Goal: Transaction & Acquisition: Register for event/course

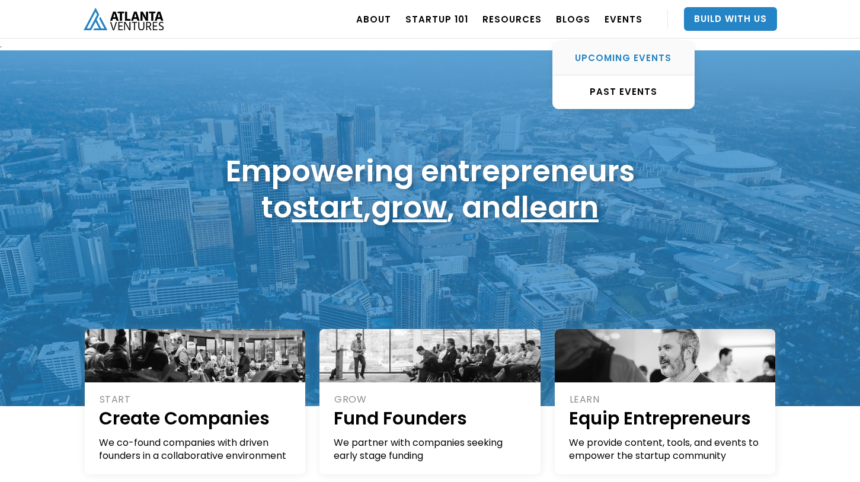
click at [617, 49] on link "UPCOMING EVENTS" at bounding box center [623, 59] width 141 height 34
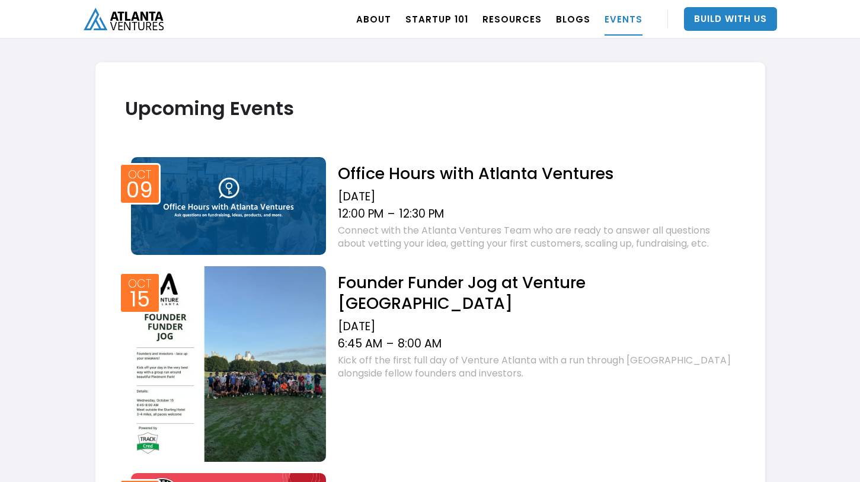
scroll to position [398, 0]
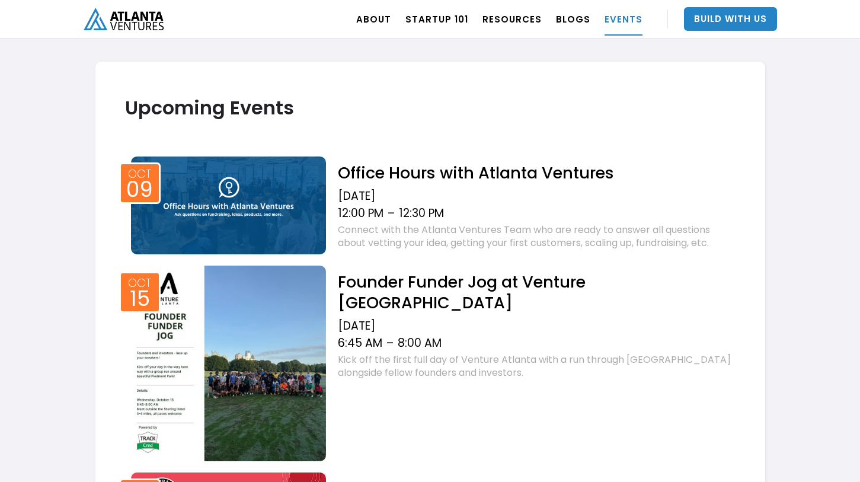
click at [431, 199] on div "[DATE]" at bounding box center [536, 196] width 397 height 14
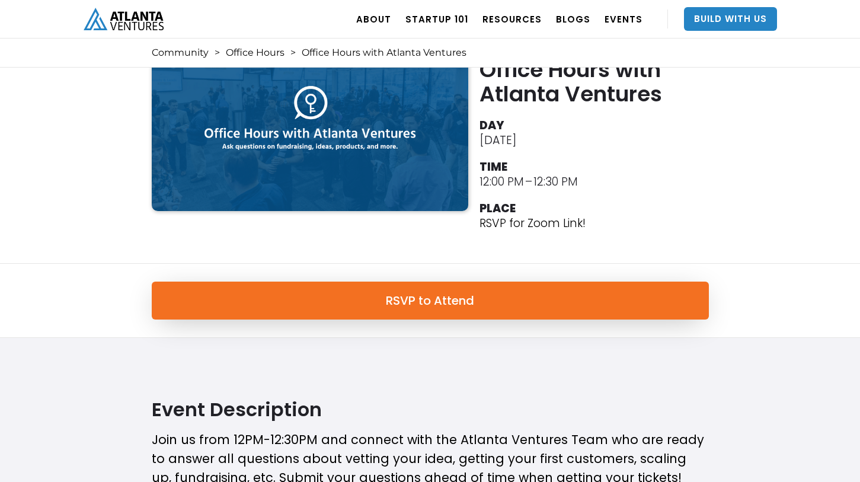
scroll to position [74, 0]
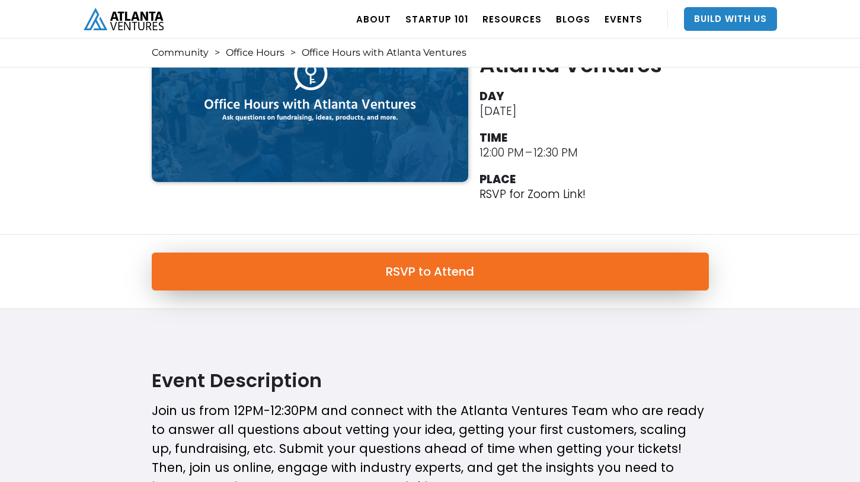
click at [406, 279] on link "RSVP to Attend" at bounding box center [430, 272] width 557 height 38
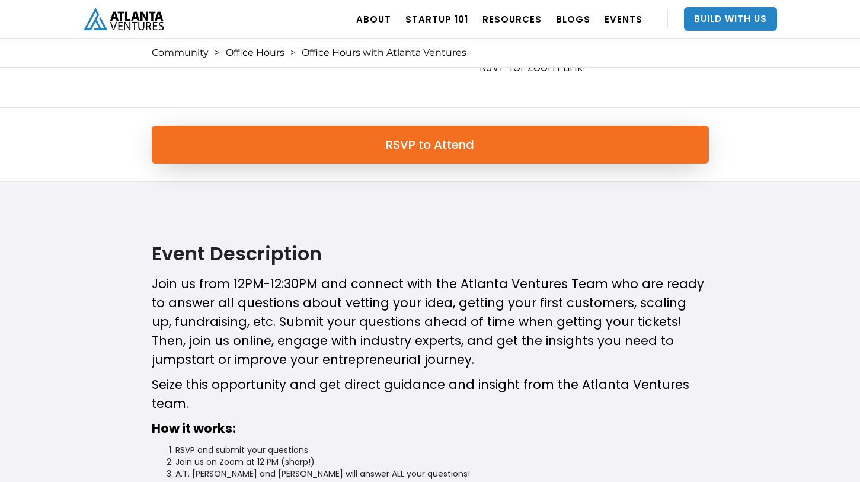
scroll to position [192, 0]
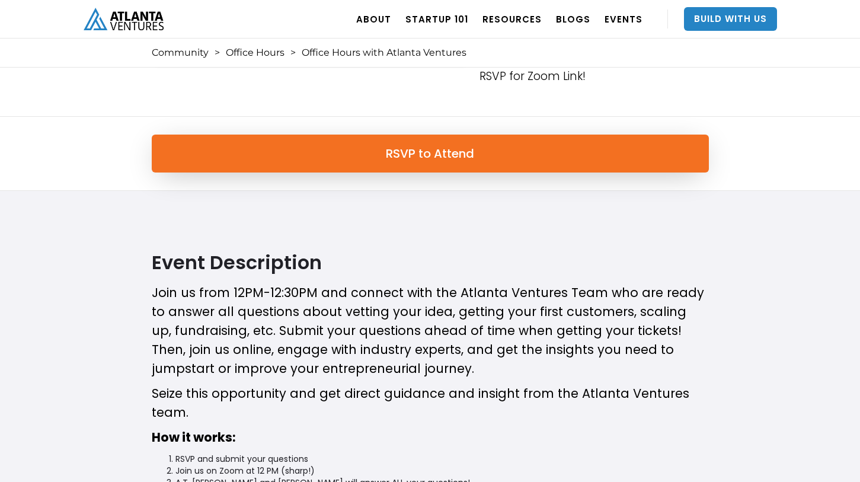
click at [335, 175] on div "RSVP to Attend" at bounding box center [430, 154] width 860 height 74
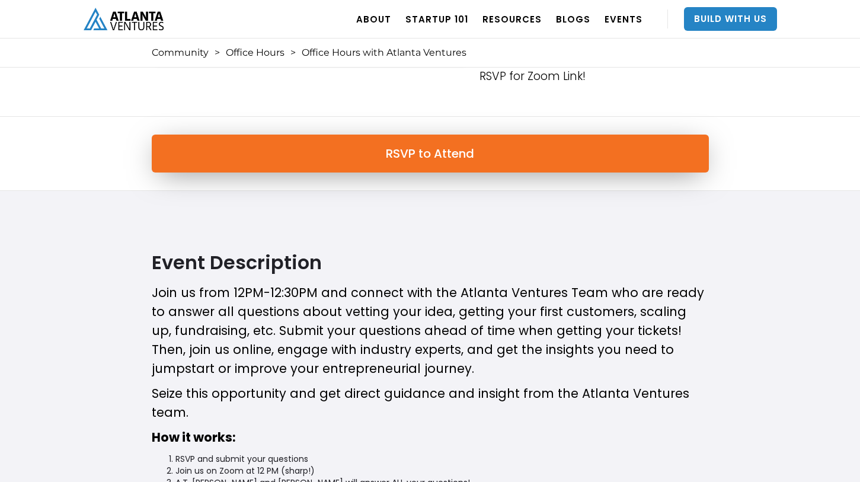
click at [340, 163] on link "RSVP to Attend" at bounding box center [430, 154] width 557 height 38
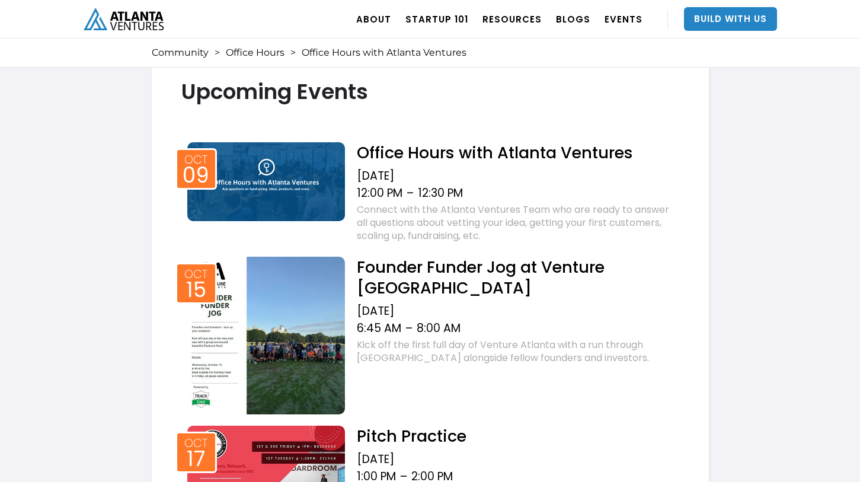
scroll to position [1160, 0]
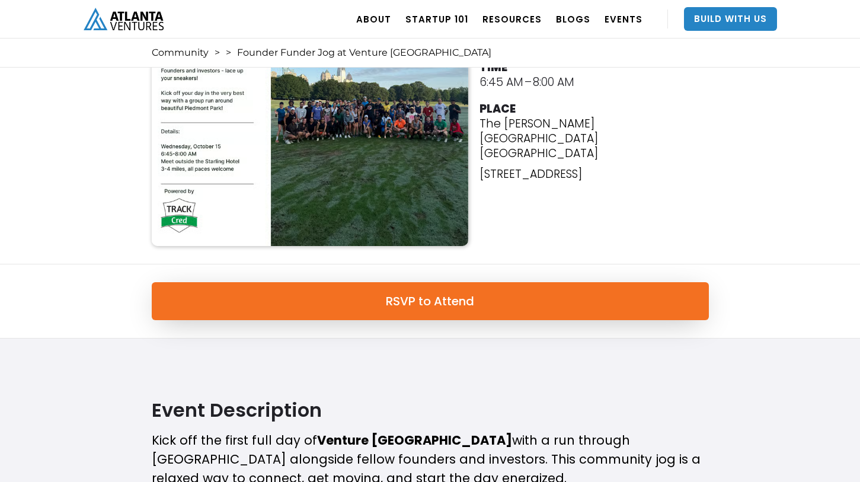
scroll to position [213, 0]
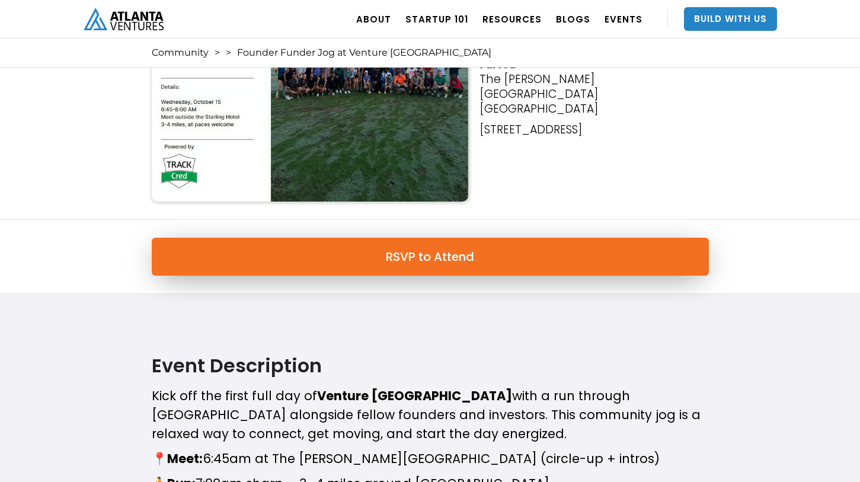
click at [374, 259] on link "RSVP to Attend" at bounding box center [430, 257] width 557 height 38
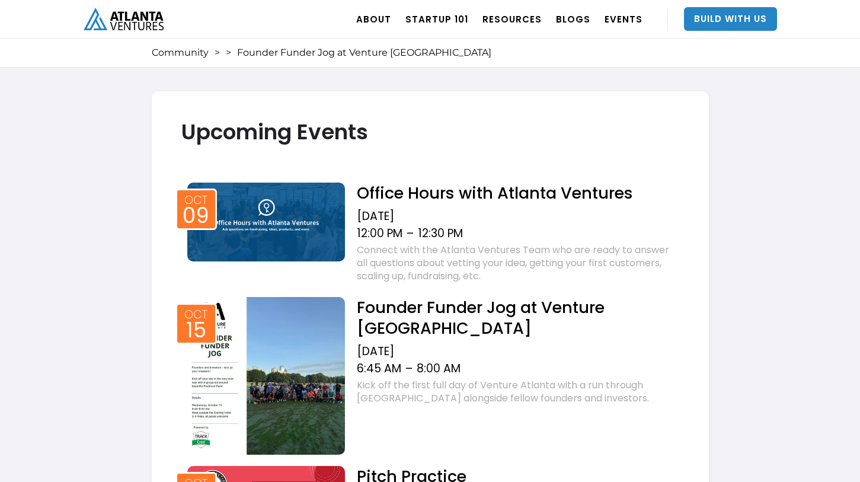
scroll to position [929, 0]
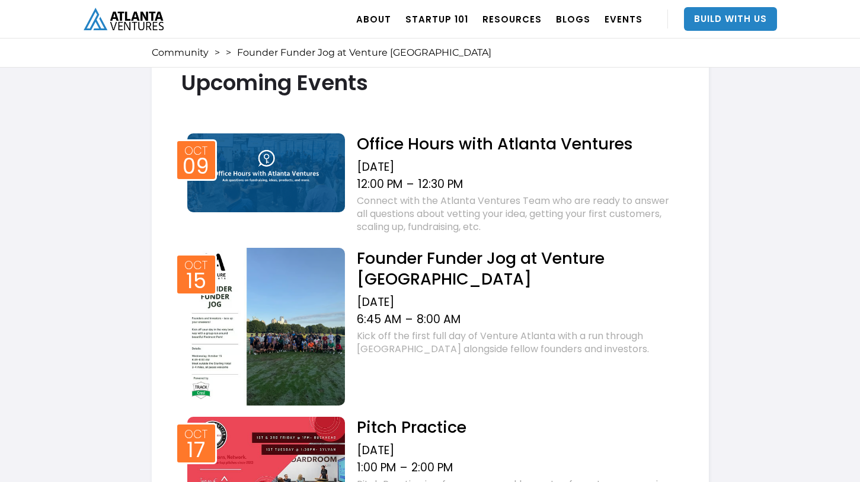
click at [340, 174] on img at bounding box center [266, 172] width 158 height 79
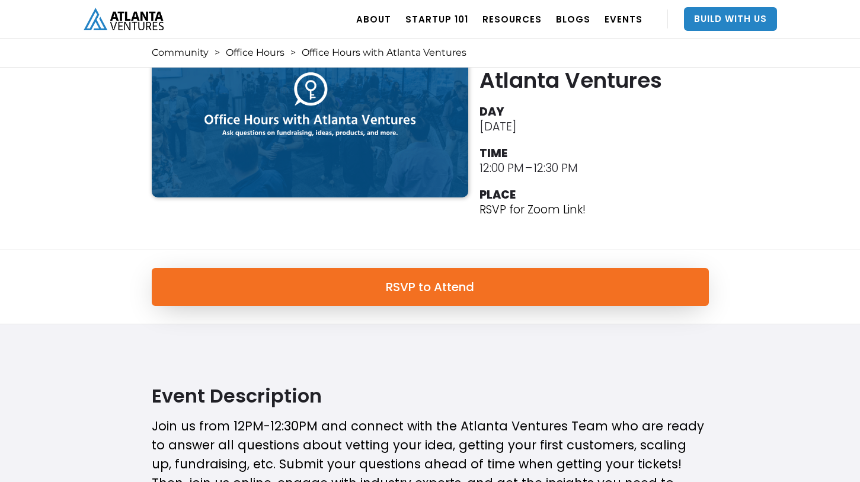
scroll to position [75, 0]
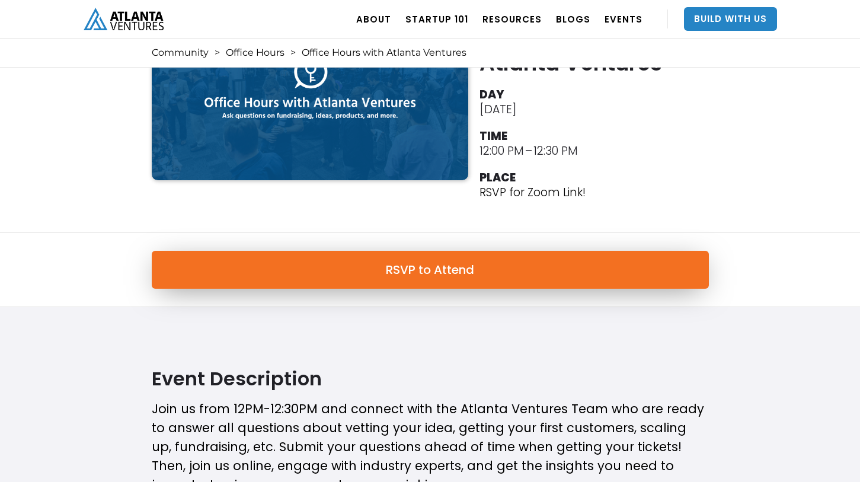
click at [432, 274] on link "RSVP to Attend" at bounding box center [430, 270] width 557 height 38
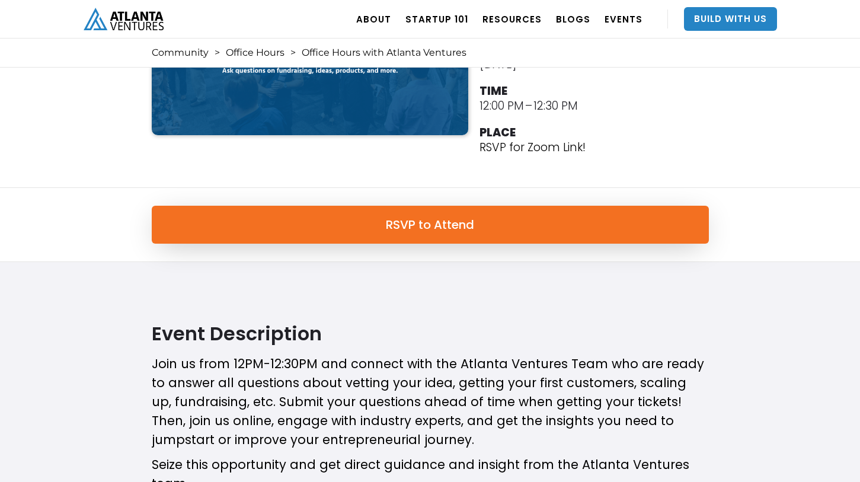
scroll to position [0, 0]
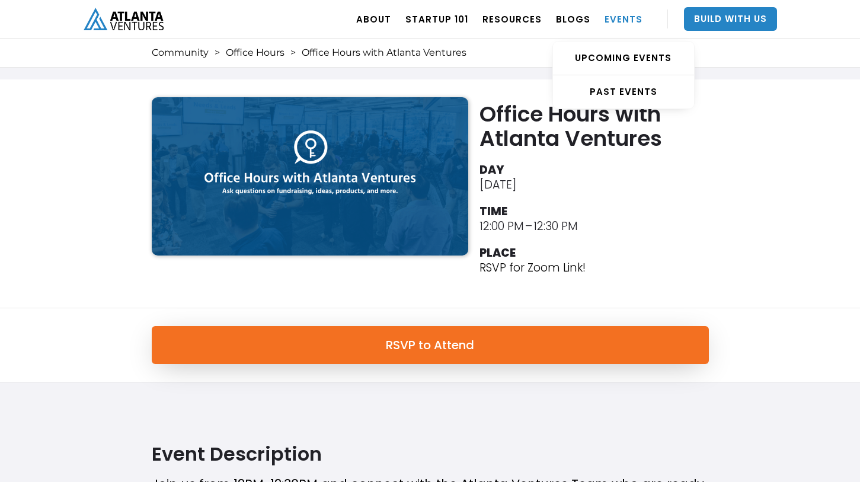
click at [619, 18] on link "EVENTS" at bounding box center [624, 18] width 38 height 33
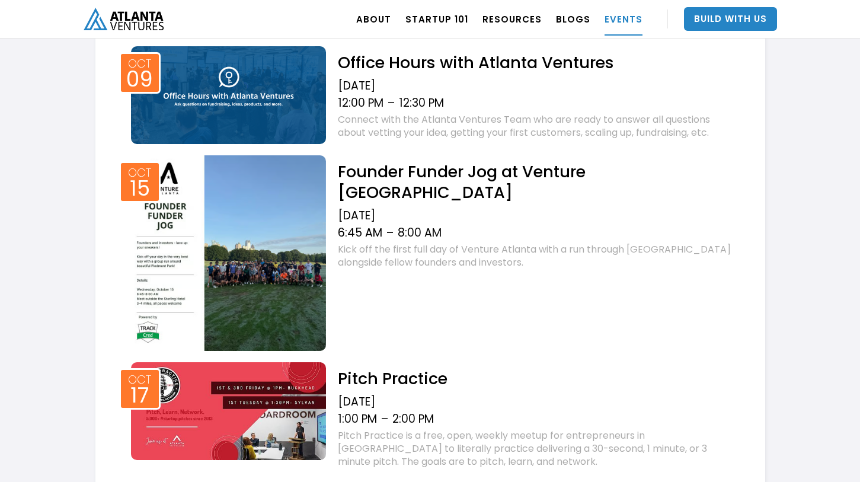
scroll to position [413, 0]
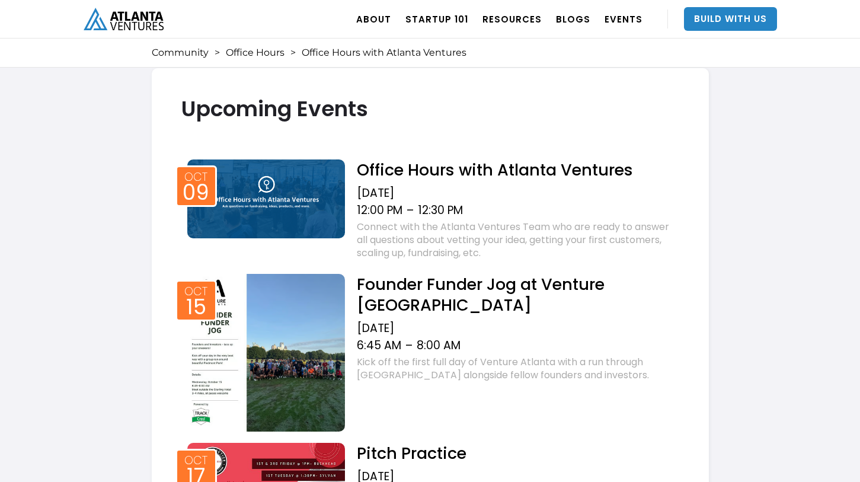
click at [412, 160] on h2 "Office Hours with Atlanta Ventures" at bounding box center [518, 170] width 322 height 21
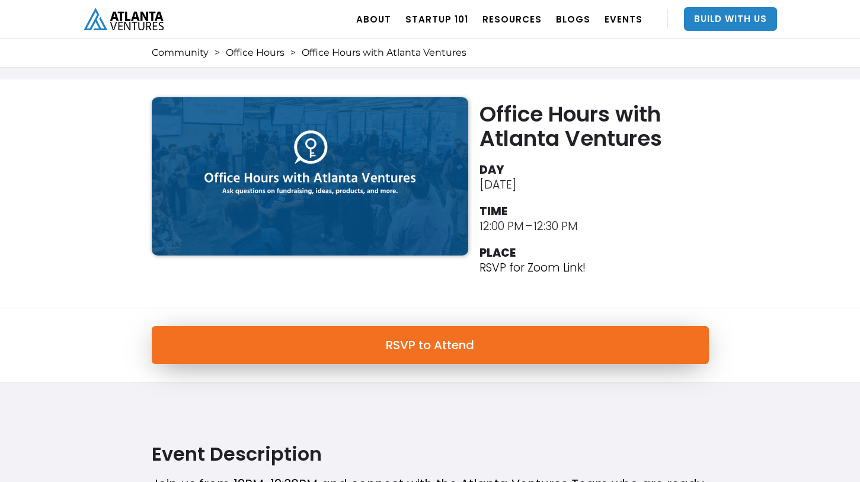
click at [379, 349] on link "RSVP to Attend" at bounding box center [430, 345] width 557 height 38
